Goal: Task Accomplishment & Management: Use online tool/utility

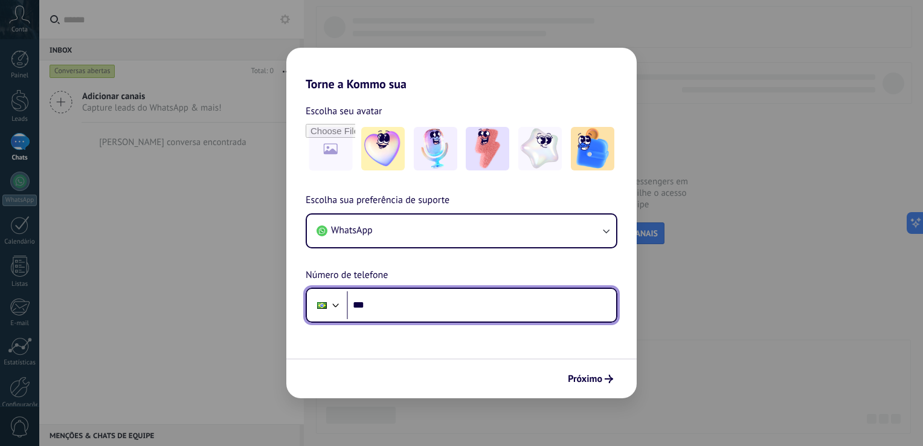
click at [418, 299] on input "***" at bounding box center [481, 305] width 269 height 28
type input "**********"
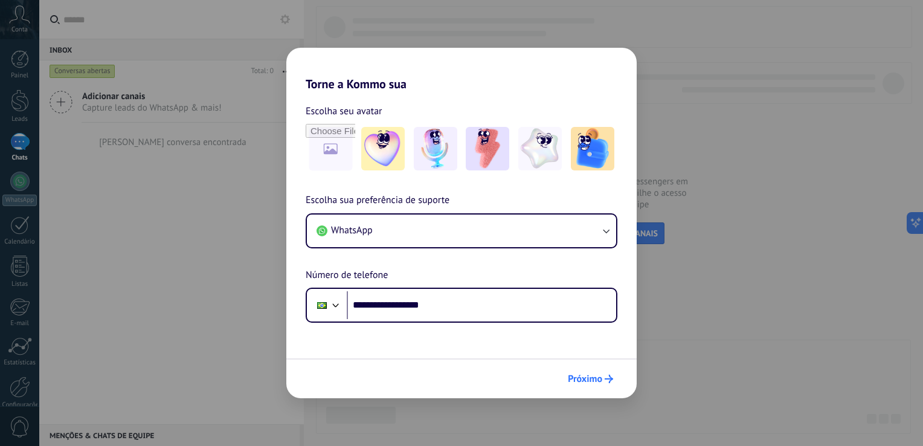
click at [592, 381] on span "Próximo" at bounding box center [585, 379] width 34 height 8
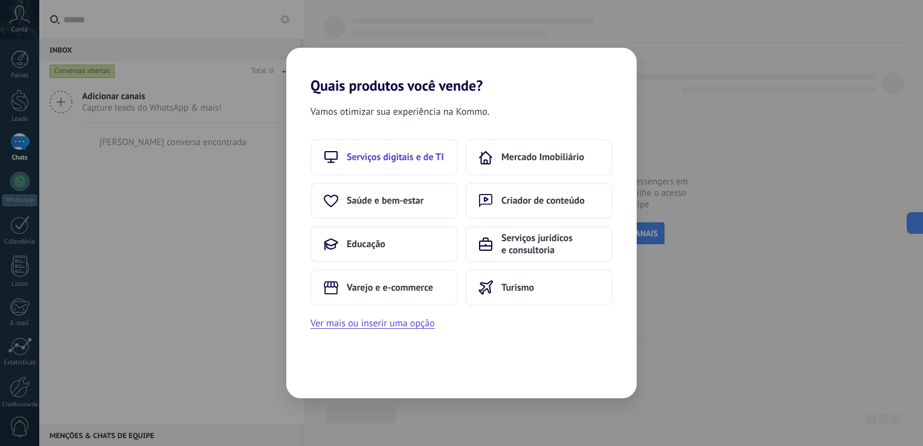
click at [443, 158] on span "Serviços digitais e de TI" at bounding box center [395, 157] width 97 height 12
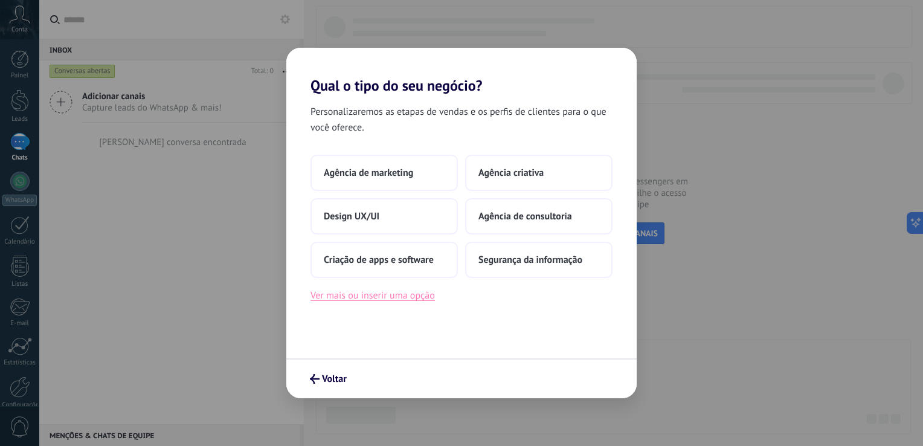
click at [390, 301] on button "Ver mais ou inserir uma opção" at bounding box center [373, 296] width 124 height 16
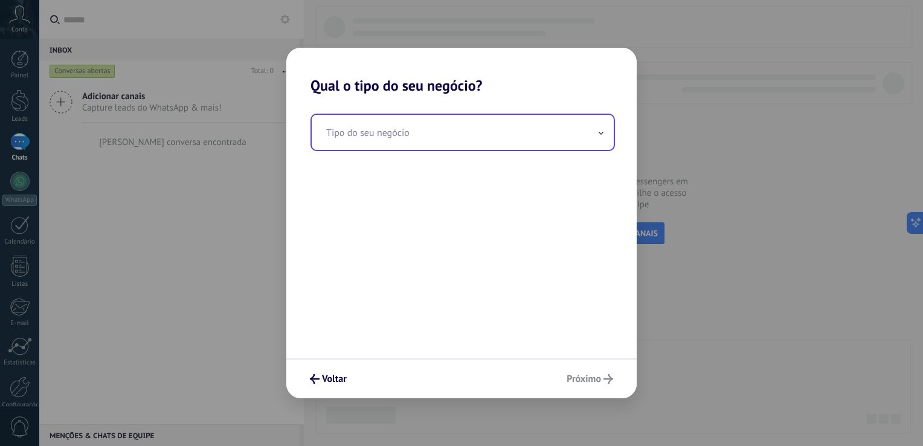
click at [506, 137] on input "text" at bounding box center [463, 132] width 302 height 35
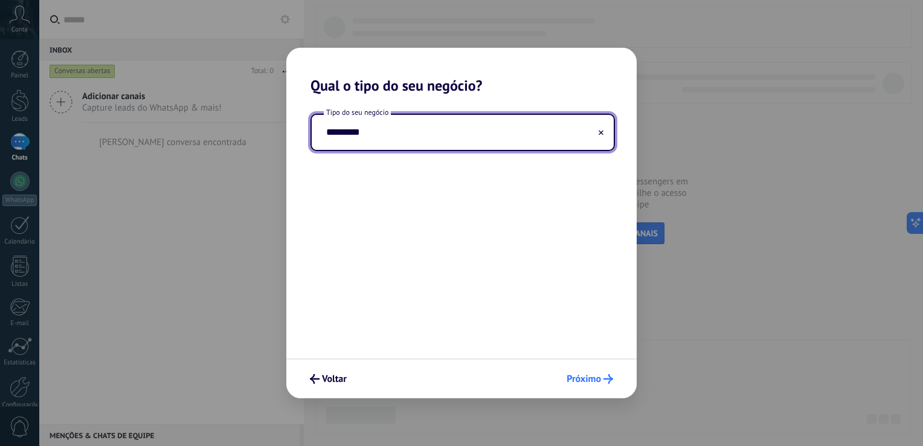
type input "*********"
click at [607, 387] on button "Próximo" at bounding box center [589, 378] width 57 height 21
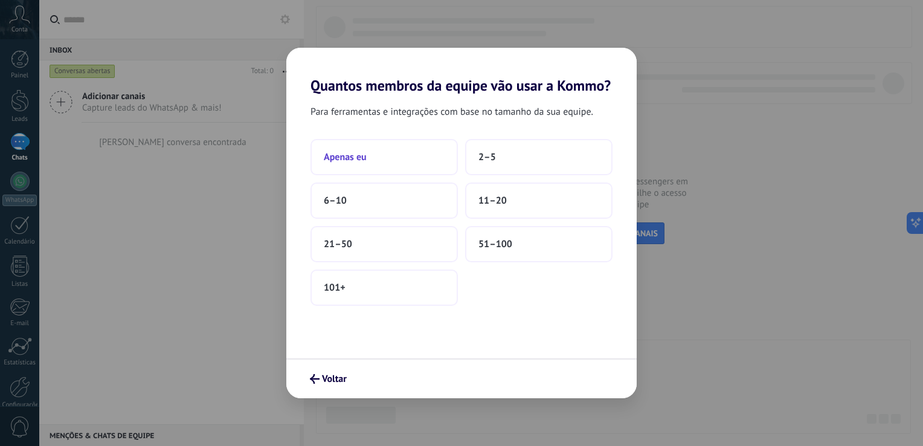
click at [399, 164] on button "Apenas eu" at bounding box center [384, 157] width 147 height 36
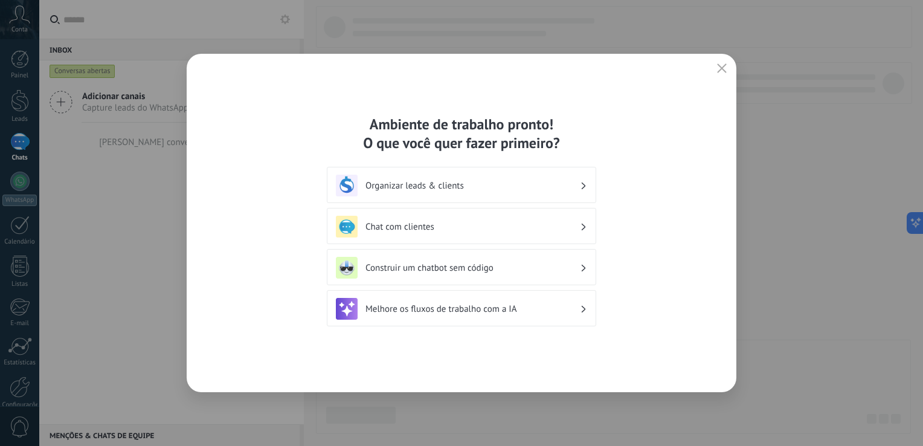
click at [538, 195] on div "Organizar leads & clients" at bounding box center [461, 186] width 251 height 22
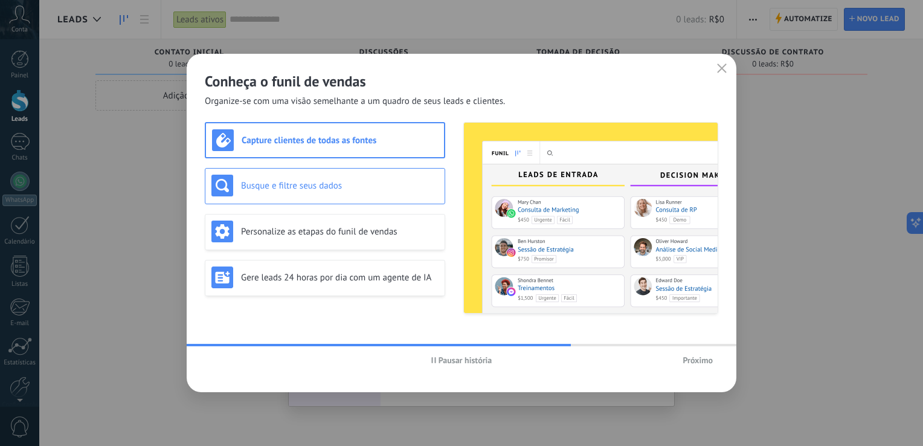
click at [373, 181] on h3 "Busque e filtre seus dados" at bounding box center [340, 185] width 198 height 11
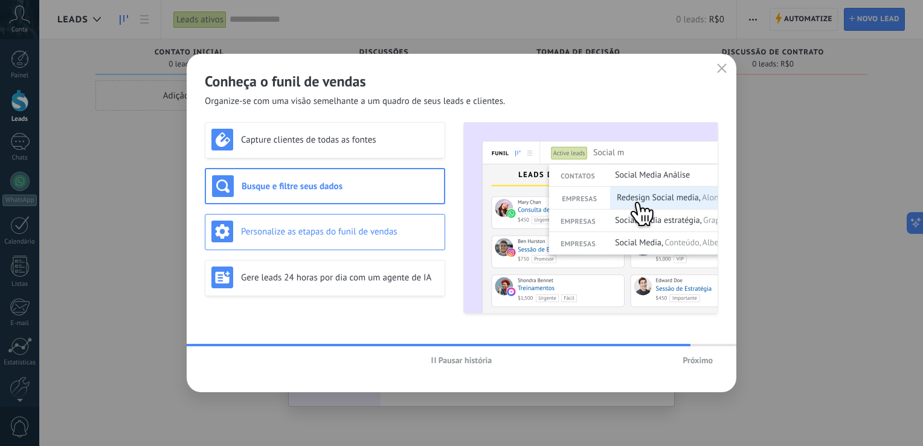
click at [361, 221] on div "Personalize as etapas do funil de vendas" at bounding box center [324, 231] width 227 height 22
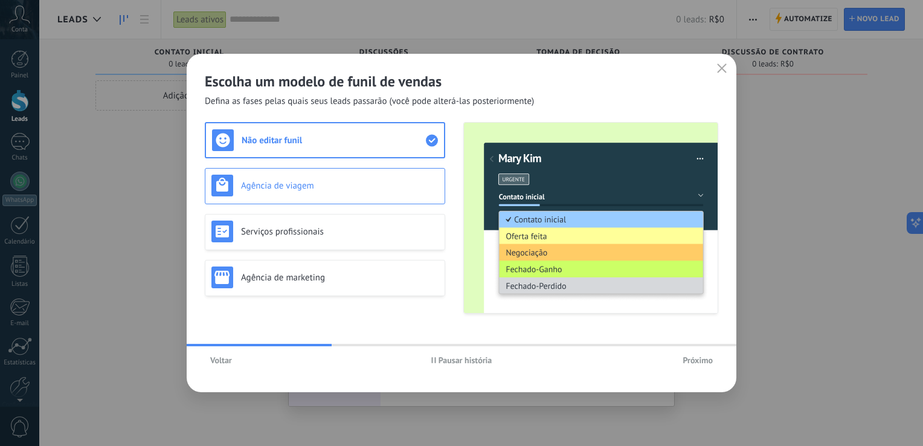
click at [372, 182] on h3 "Agência de viagem" at bounding box center [340, 185] width 198 height 11
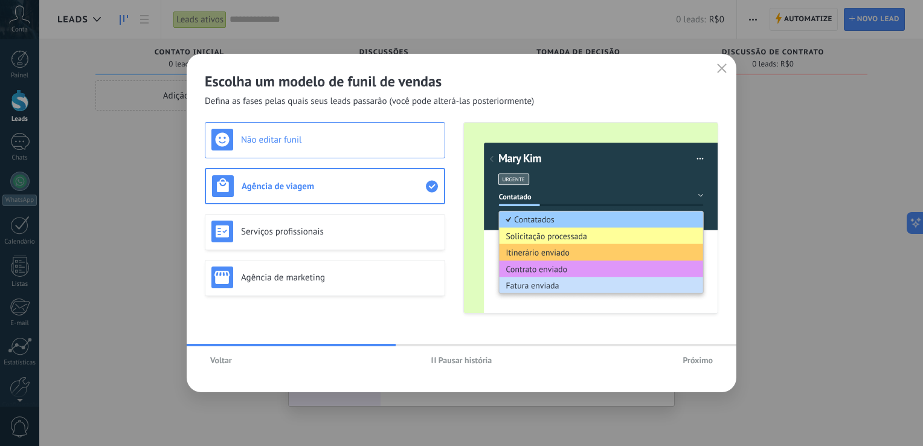
click at [365, 140] on h3 "Não editar funil" at bounding box center [340, 139] width 198 height 11
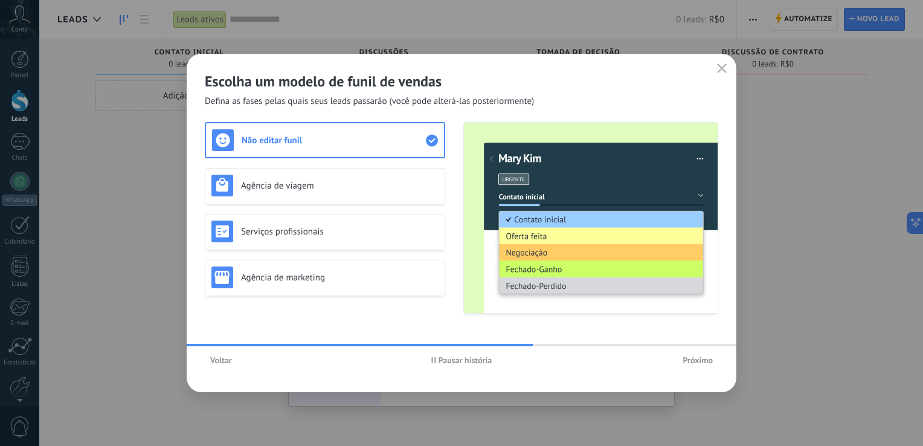
click at [433, 356] on span "Pausar história" at bounding box center [461, 360] width 61 height 8
click at [352, 184] on h3 "Agência de viagem" at bounding box center [340, 185] width 198 height 11
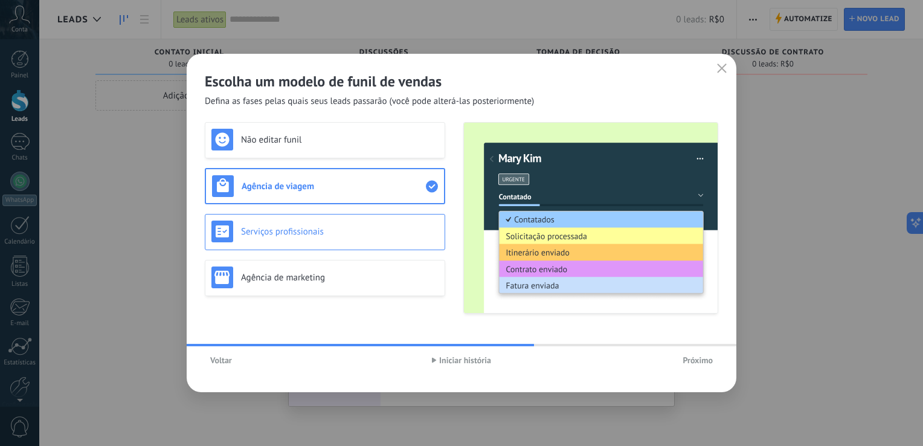
click at [343, 230] on h3 "Serviços profissionais" at bounding box center [340, 231] width 198 height 11
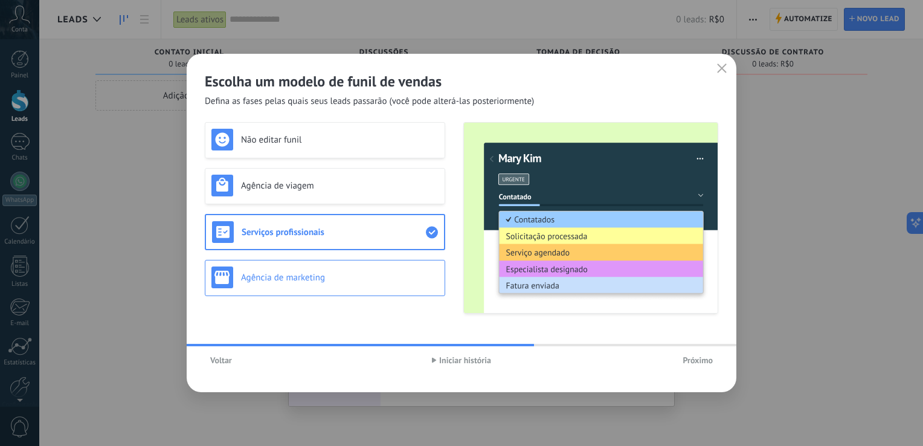
click at [335, 283] on h3 "Agência de marketing" at bounding box center [340, 277] width 198 height 11
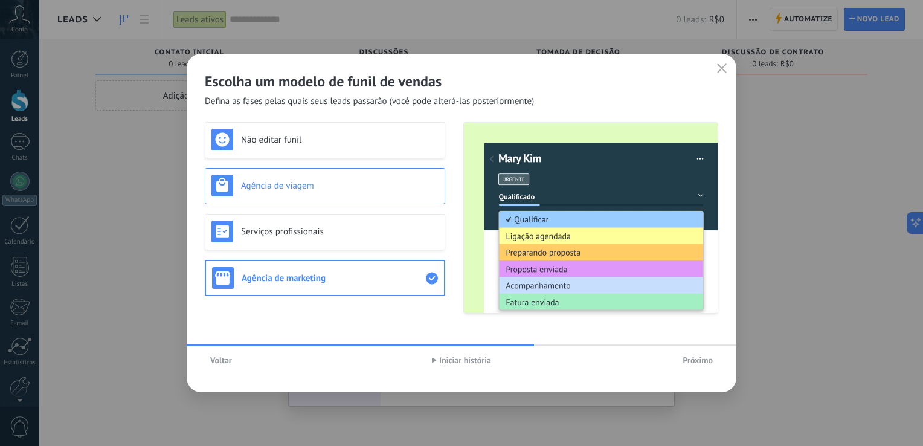
click at [343, 191] on h3 "Agência de viagem" at bounding box center [340, 185] width 198 height 11
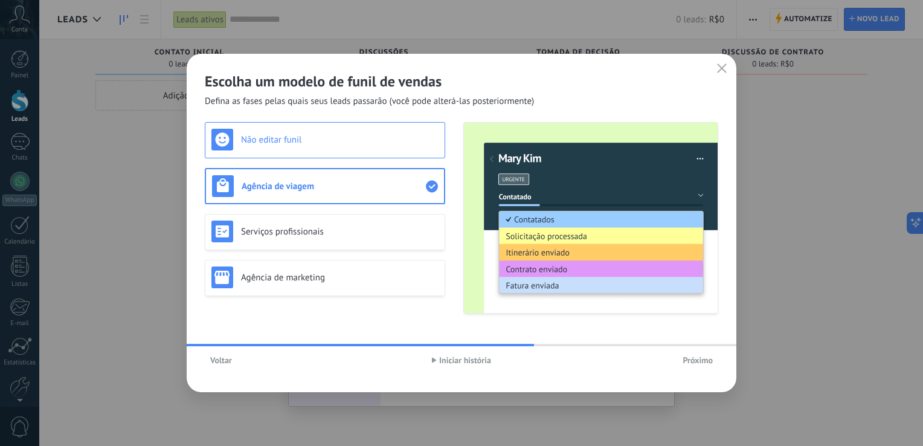
click at [320, 134] on h3 "Não editar funil" at bounding box center [340, 139] width 198 height 11
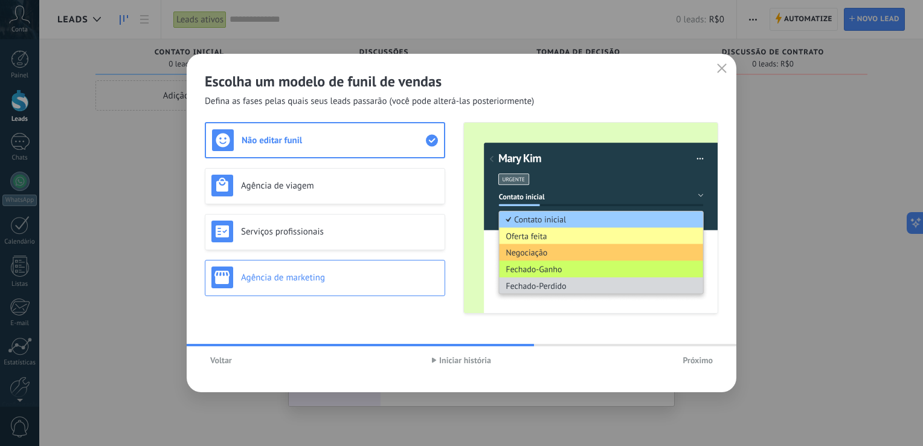
click at [388, 270] on div "Agência de marketing" at bounding box center [324, 277] width 227 height 22
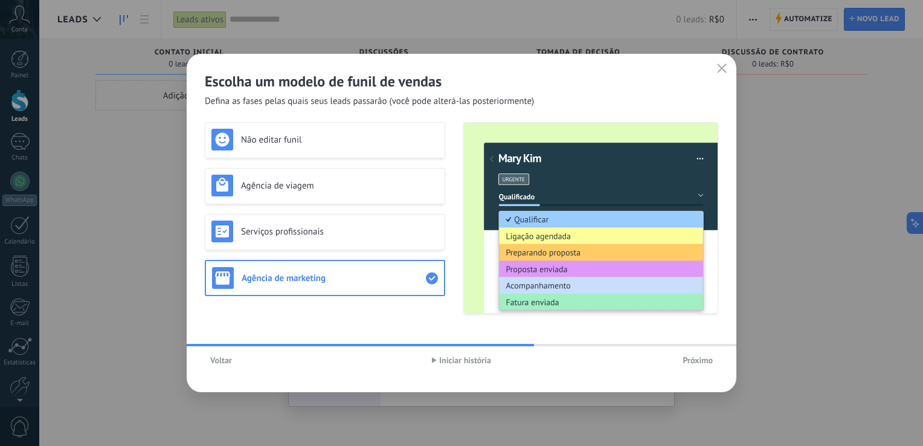
click at [691, 356] on span "Próximo" at bounding box center [698, 360] width 30 height 8
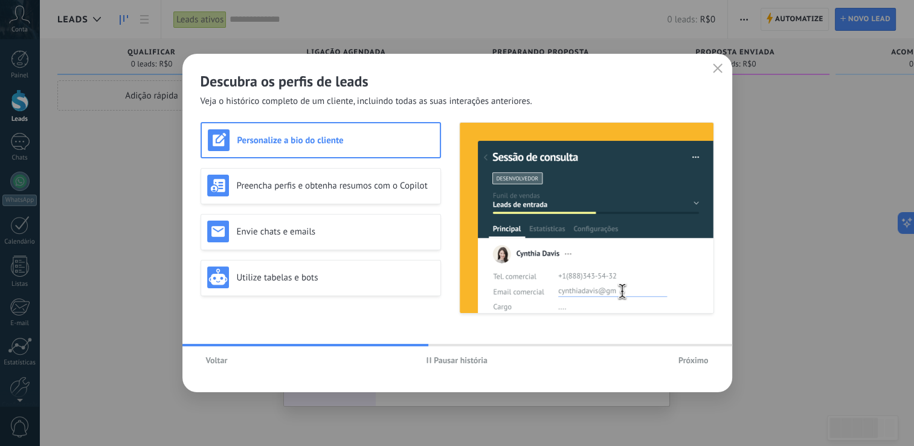
click at [451, 354] on button "Pausar história" at bounding box center [457, 360] width 72 height 18
click at [364, 180] on h3 "Preencha perfis e obtenha resumos com o Copilot" at bounding box center [336, 185] width 198 height 11
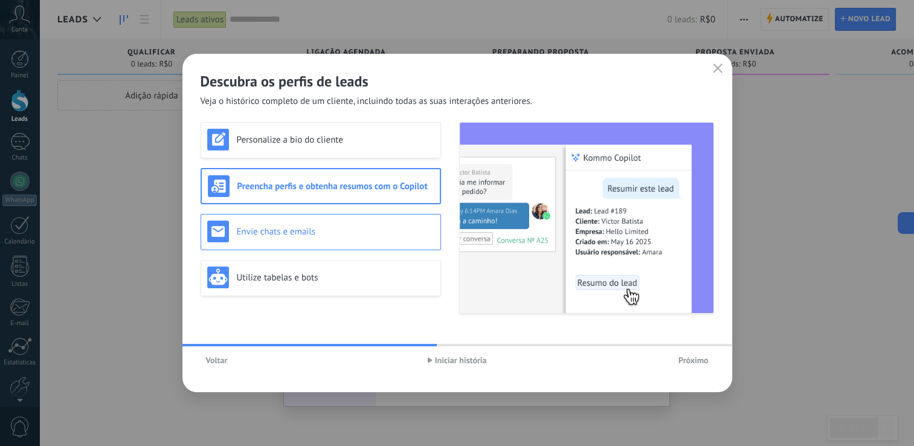
click at [370, 241] on div "Envie chats e emails" at bounding box center [320, 231] width 227 height 22
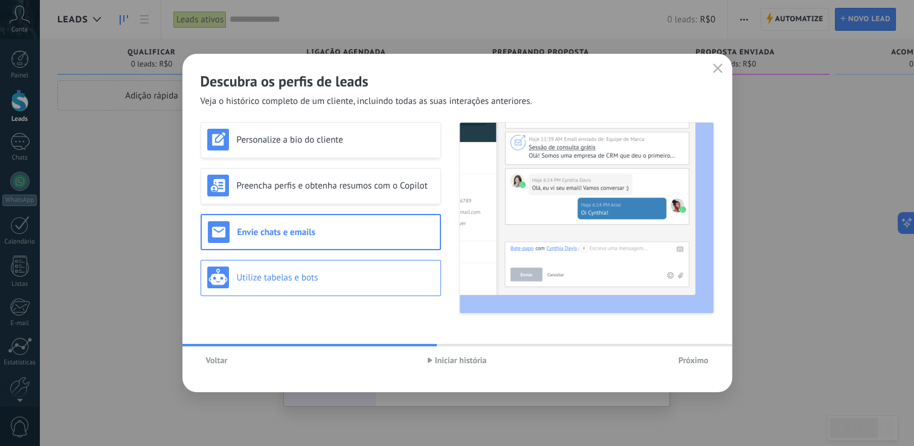
click at [336, 280] on h3 "Utilize tabelas e bots" at bounding box center [336, 277] width 198 height 11
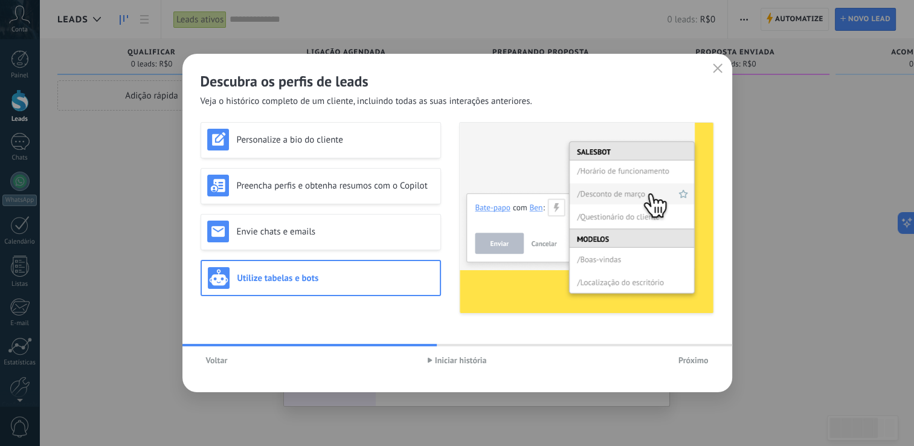
click at [683, 361] on span "Próximo" at bounding box center [693, 360] width 30 height 8
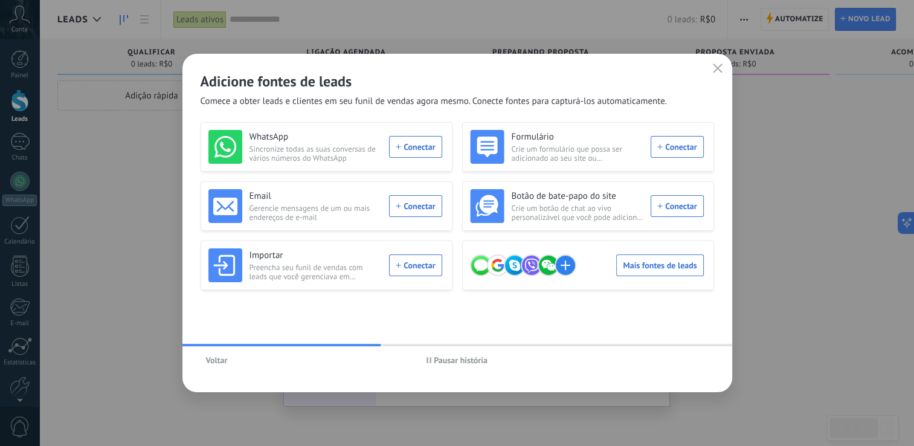
click at [471, 359] on span "Pausar história" at bounding box center [461, 360] width 54 height 8
click at [405, 155] on div "WhatsApp Sincronize todas as suas conversas de vários números do WhatsApp Conec…" at bounding box center [325, 147] width 234 height 34
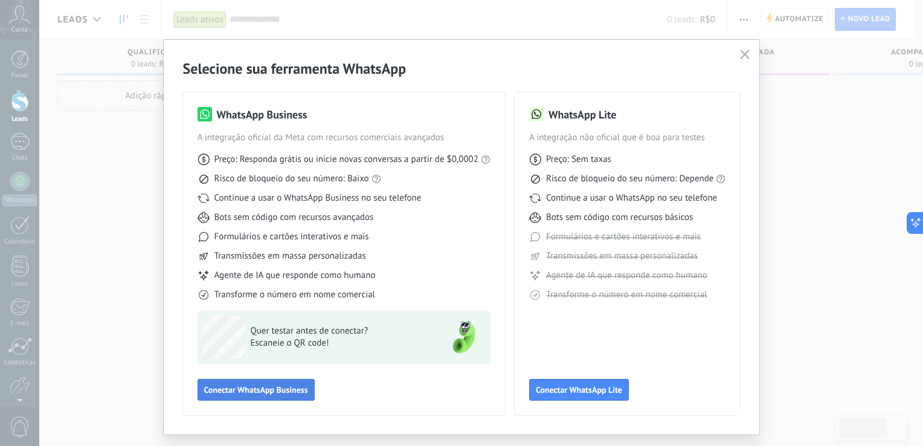
click at [272, 391] on span "Conectar WhatsApp Business" at bounding box center [256, 389] width 104 height 8
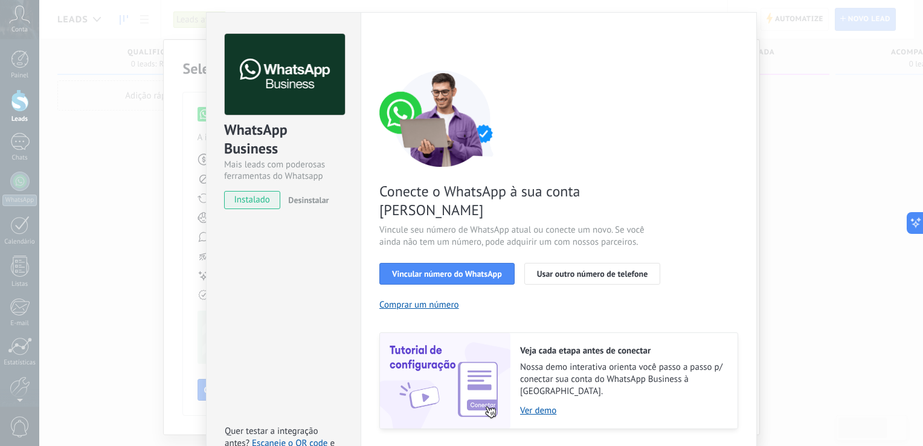
scroll to position [40, 0]
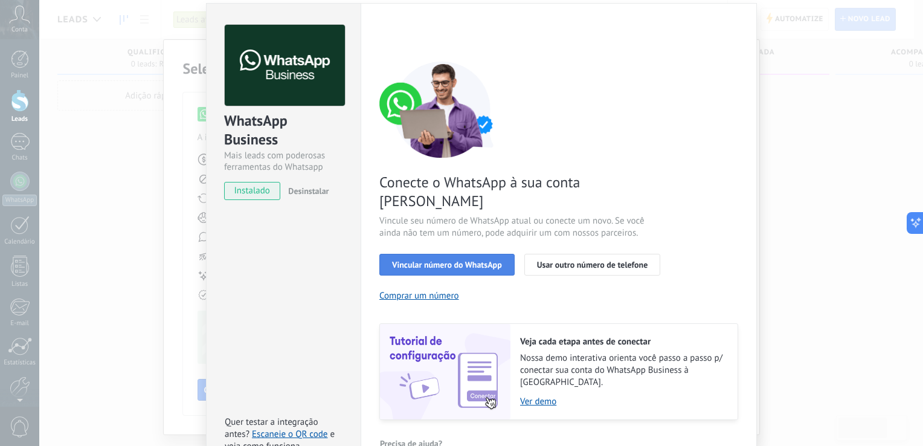
click at [475, 260] on span "Vincular número do WhatsApp" at bounding box center [447, 264] width 110 height 8
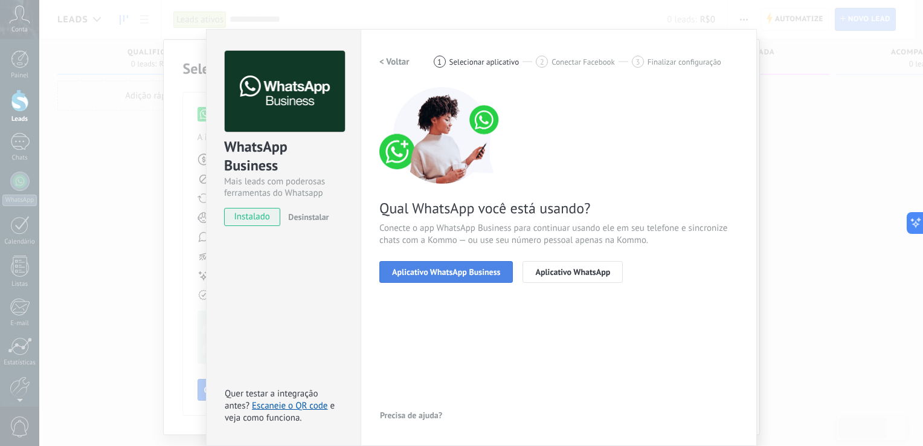
click at [469, 268] on span "Aplicativo WhatsApp Business" at bounding box center [446, 272] width 108 height 8
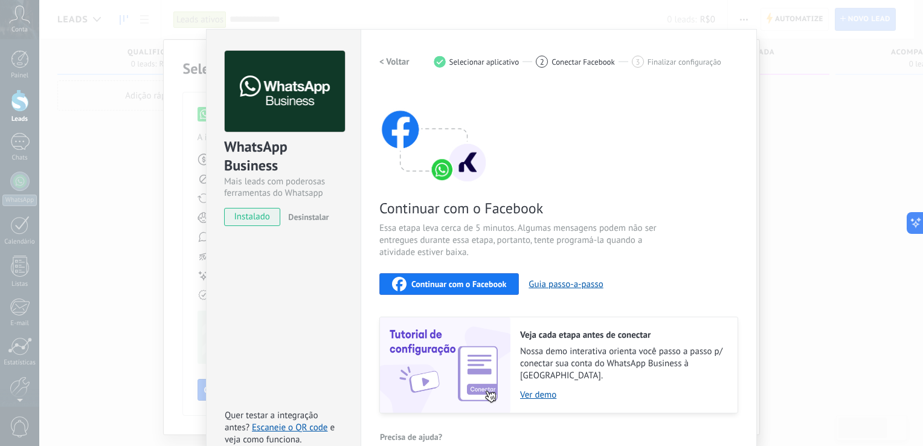
scroll to position [27, 0]
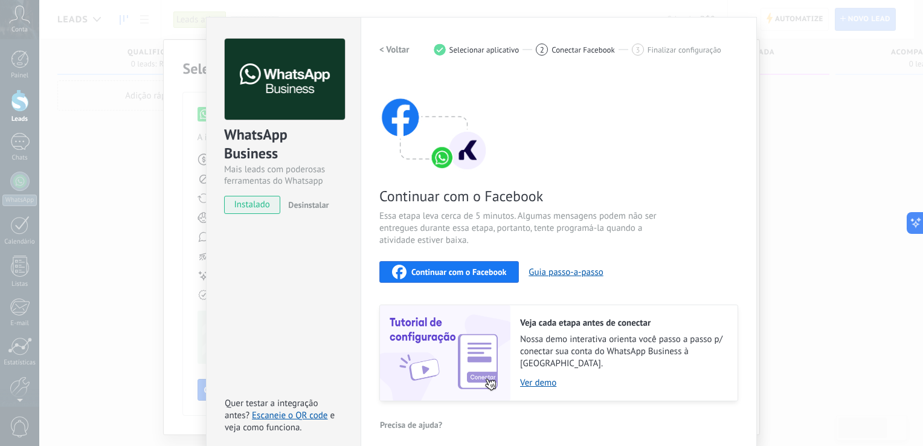
click at [469, 272] on span "Continuar com o Facebook" at bounding box center [458, 272] width 95 height 8
click at [253, 204] on span "instalado" at bounding box center [252, 205] width 55 height 18
click at [457, 265] on div "Continuar com o Facebook" at bounding box center [449, 272] width 114 height 14
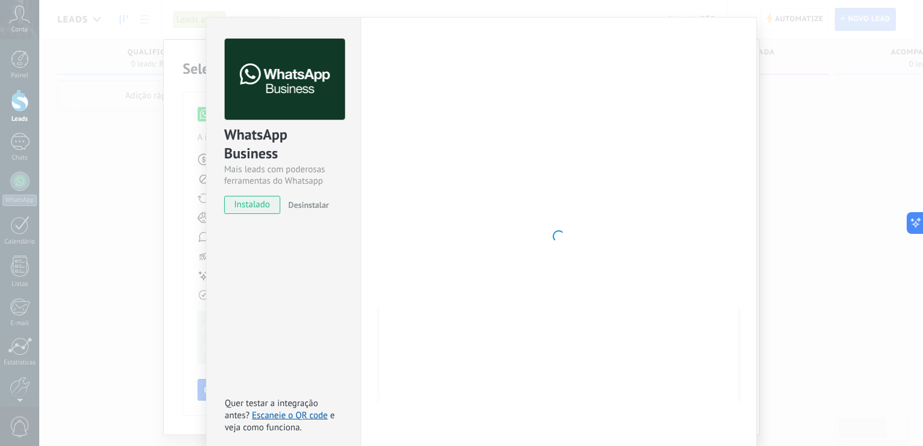
click at [513, 214] on div at bounding box center [558, 236] width 359 height 395
click at [827, 129] on div "WhatsApp Business Mais leads com poderosas ferramentas do Whatsapp instalado De…" at bounding box center [481, 223] width 884 height 446
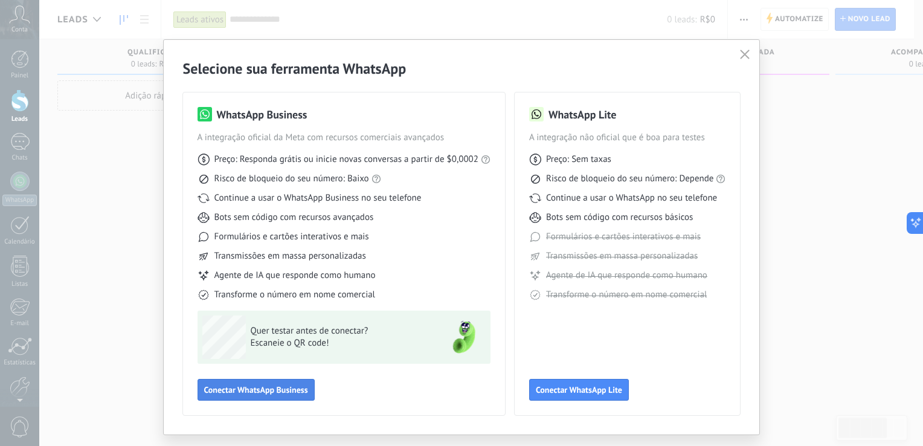
click at [303, 397] on button "Conectar WhatsApp Business" at bounding box center [256, 390] width 117 height 22
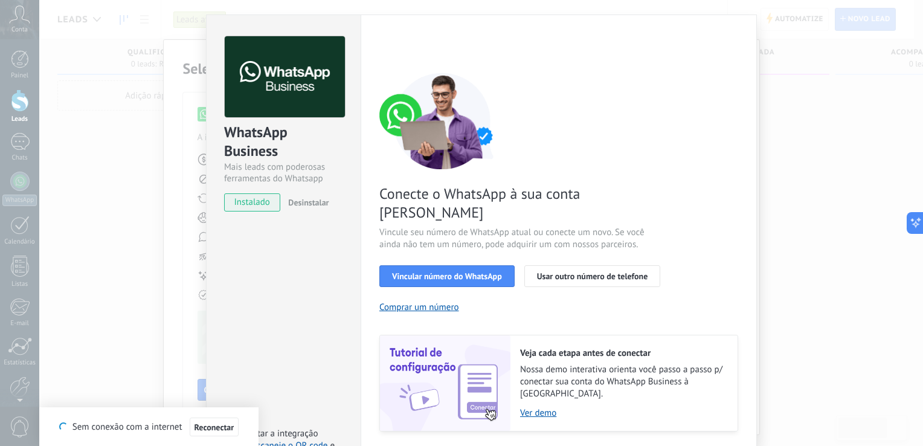
scroll to position [40, 0]
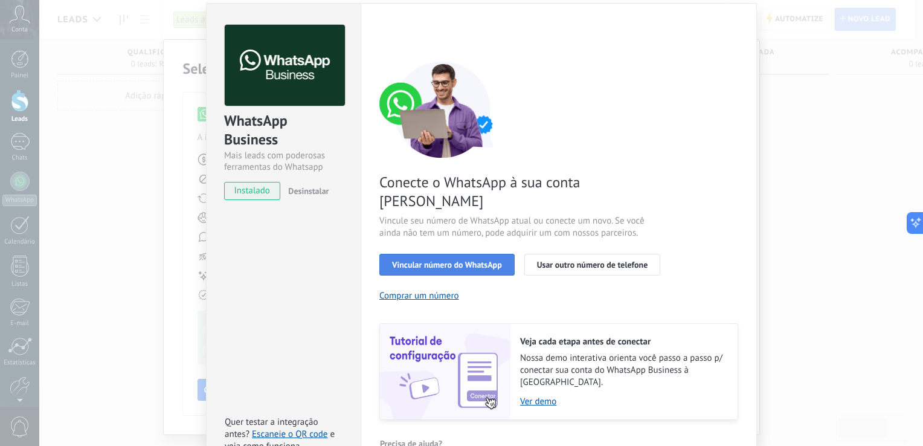
click at [486, 260] on span "Vincular número do WhatsApp" at bounding box center [447, 264] width 110 height 8
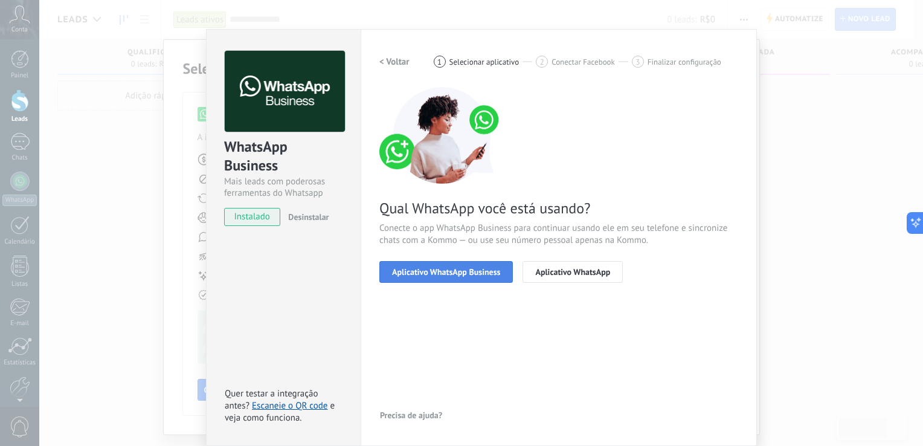
click at [472, 276] on span "Aplicativo WhatsApp Business" at bounding box center [446, 272] width 108 height 8
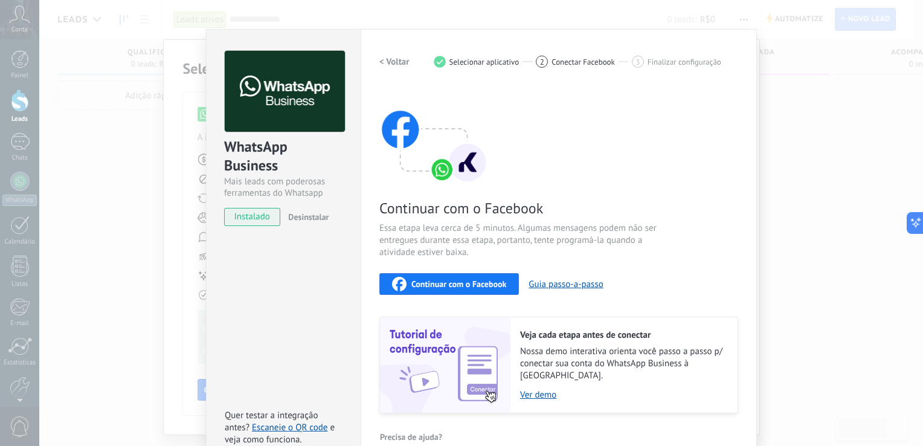
scroll to position [27, 0]
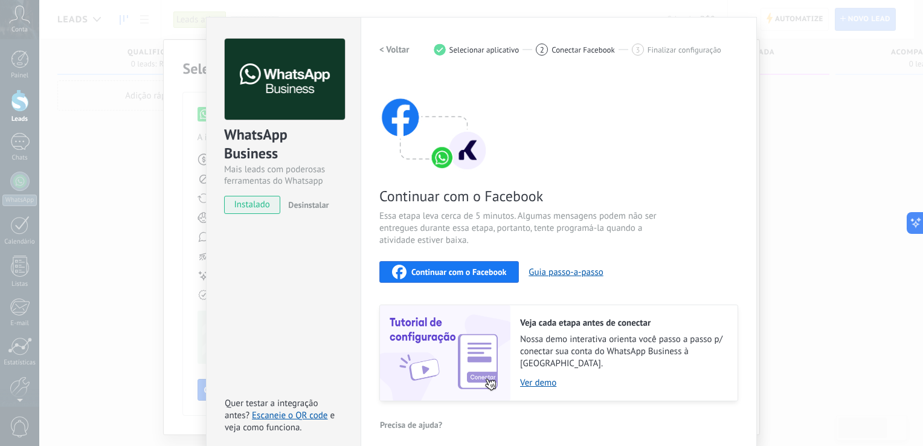
click at [475, 275] on span "Continuar com o Facebook" at bounding box center [458, 272] width 95 height 8
